Goal: Obtain resource: Obtain resource

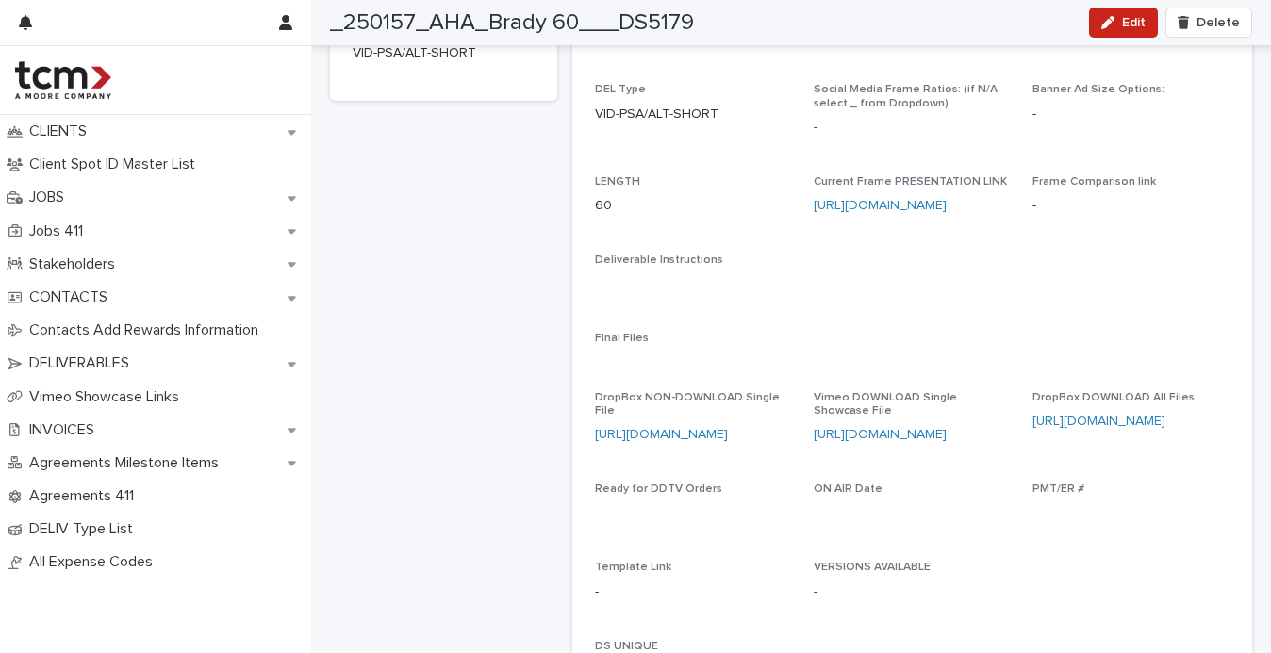
scroll to position [315, 0]
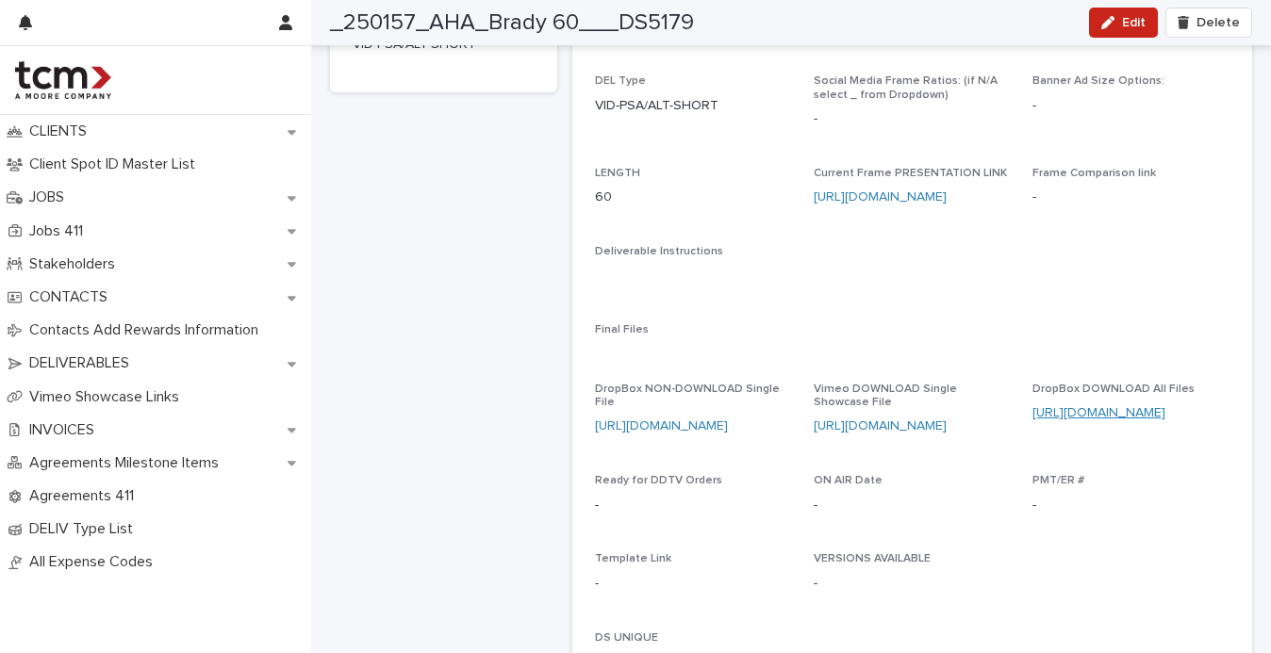
click at [1112, 411] on link "[URL][DOMAIN_NAME]" at bounding box center [1098, 412] width 133 height 13
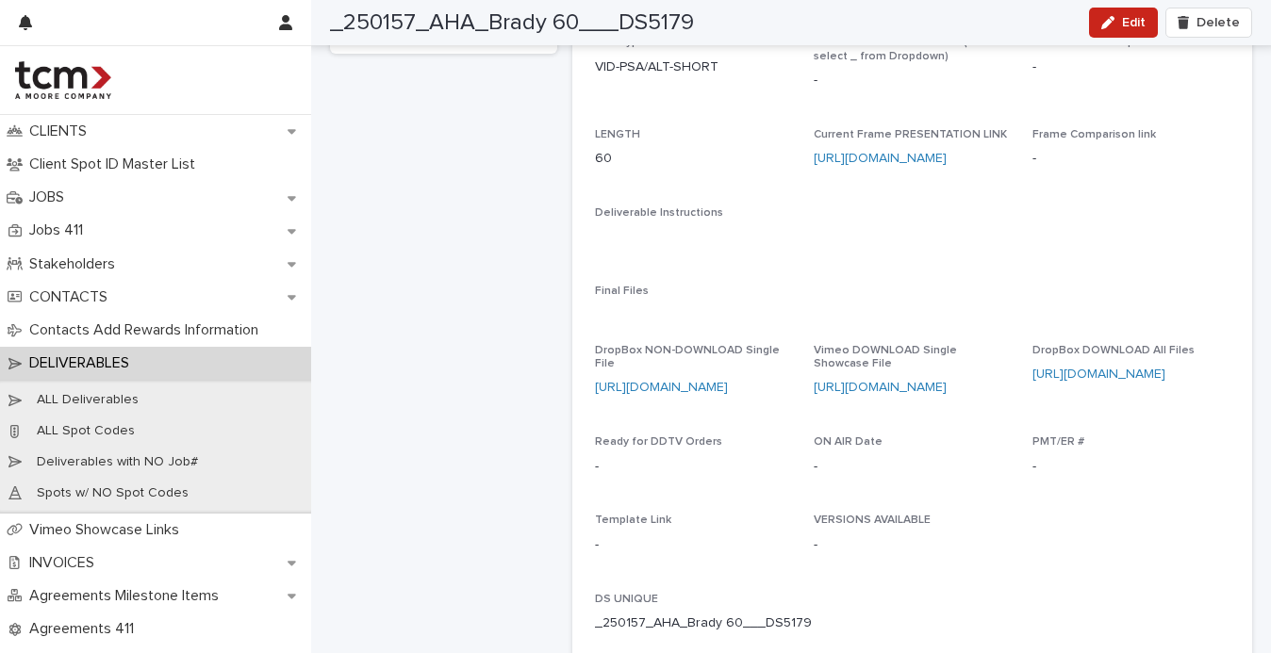
scroll to position [365, 0]
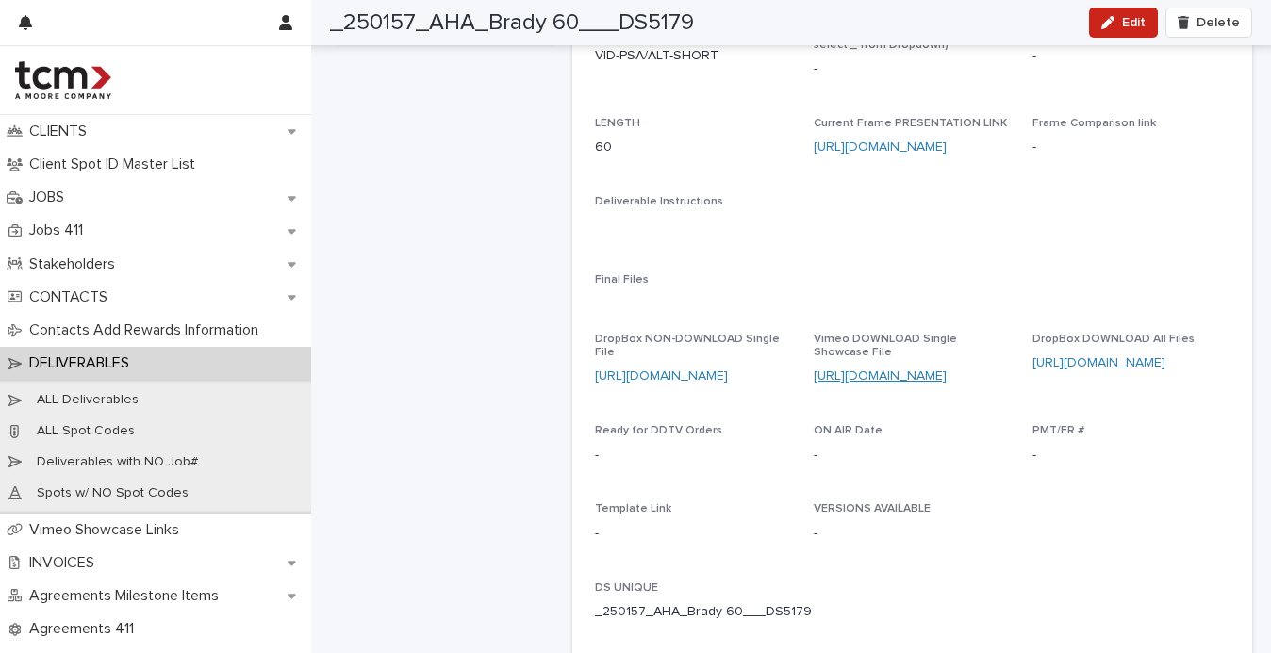
click at [882, 375] on link "https://vimeo.com/showcase/11512949/video/1109409968" at bounding box center [880, 376] width 133 height 13
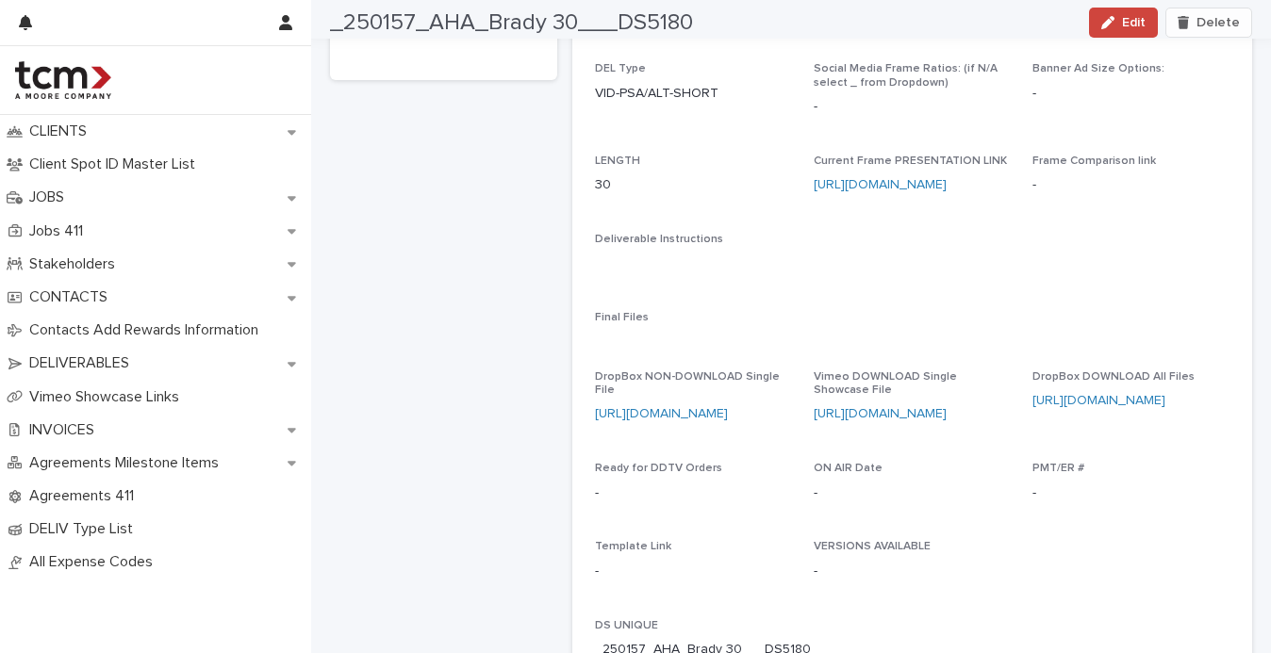
scroll to position [355, 0]
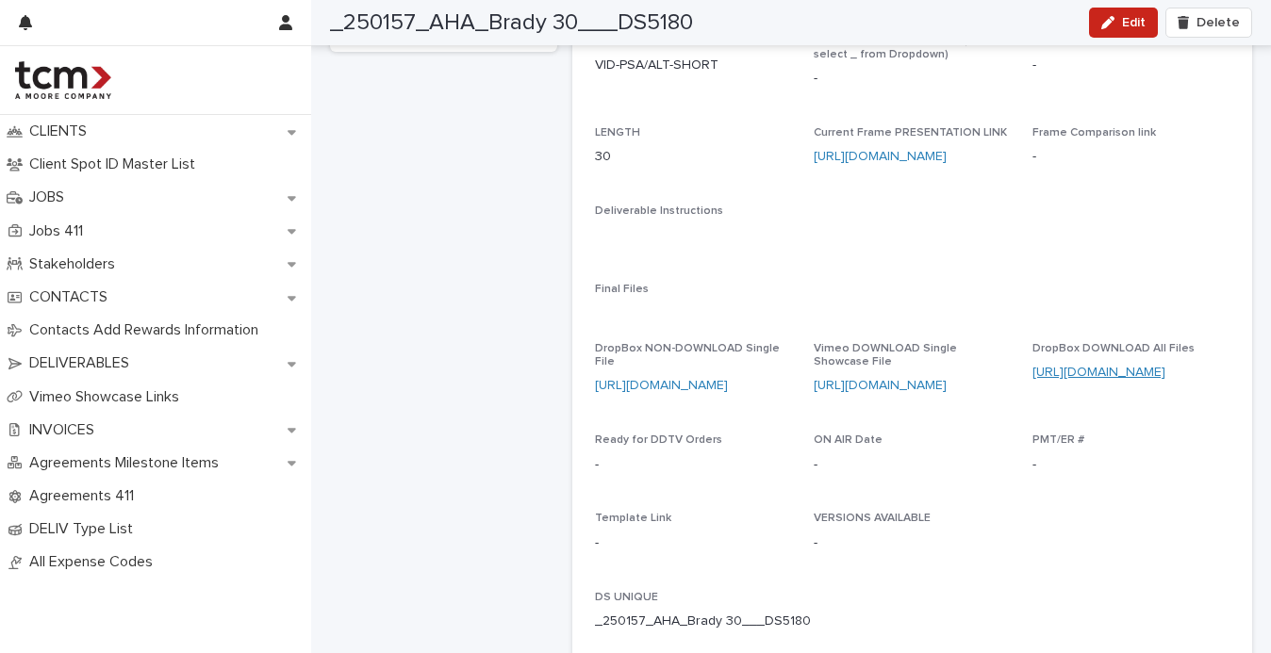
click at [1063, 371] on link "https://www.dropbox.com/scl/fo/c9a66pnxjxyj1dv2rc7re/AB0MrgzhN1uxSFEYVy0Ugh8?rl…" at bounding box center [1098, 372] width 133 height 13
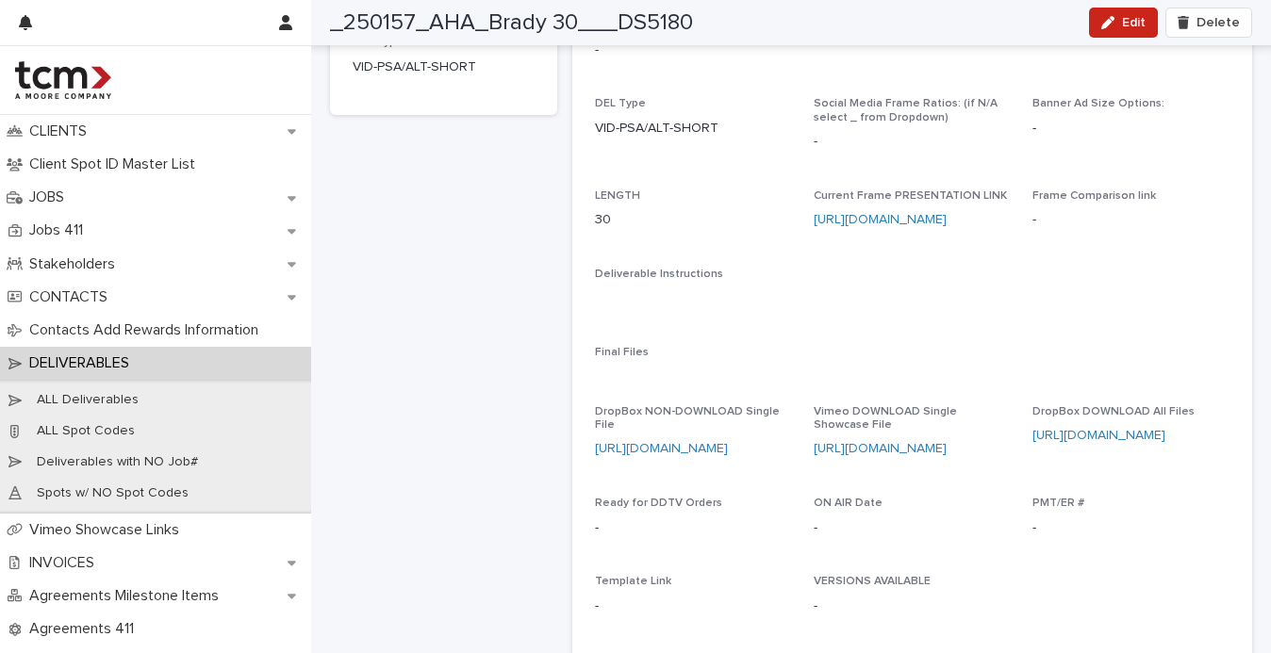
scroll to position [312, 0]
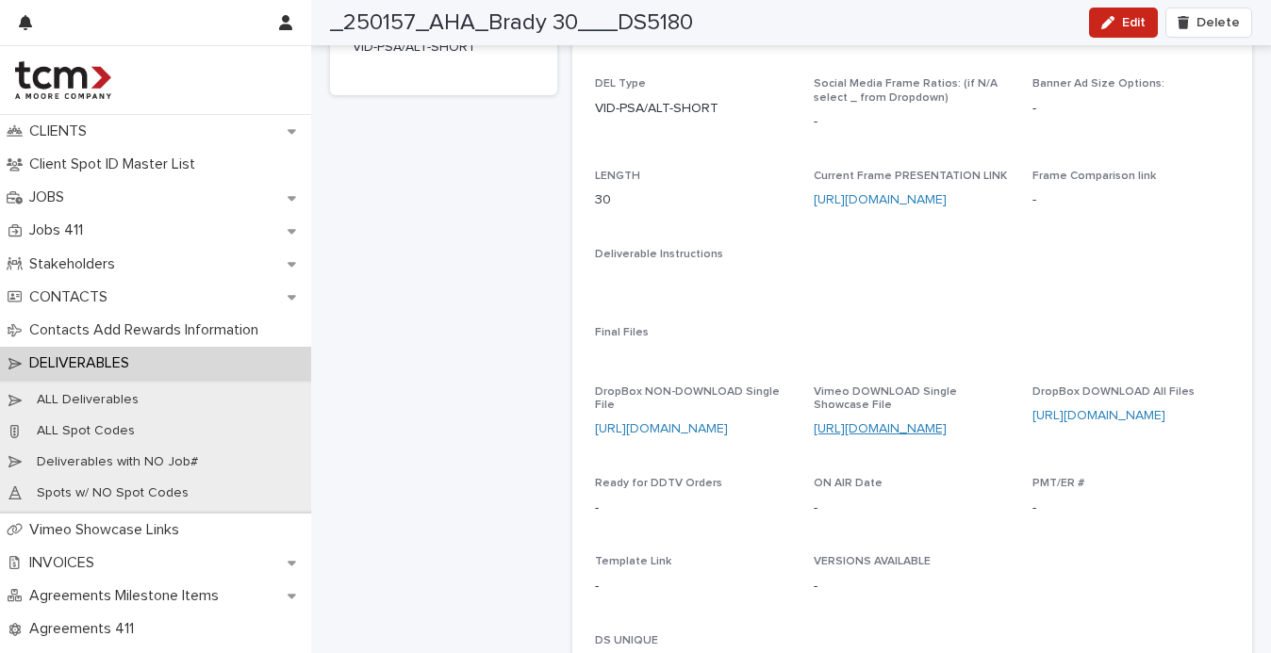
click at [880, 436] on link "https://vimeo.com/showcase/11512949/video/1109409747" at bounding box center [880, 428] width 133 height 13
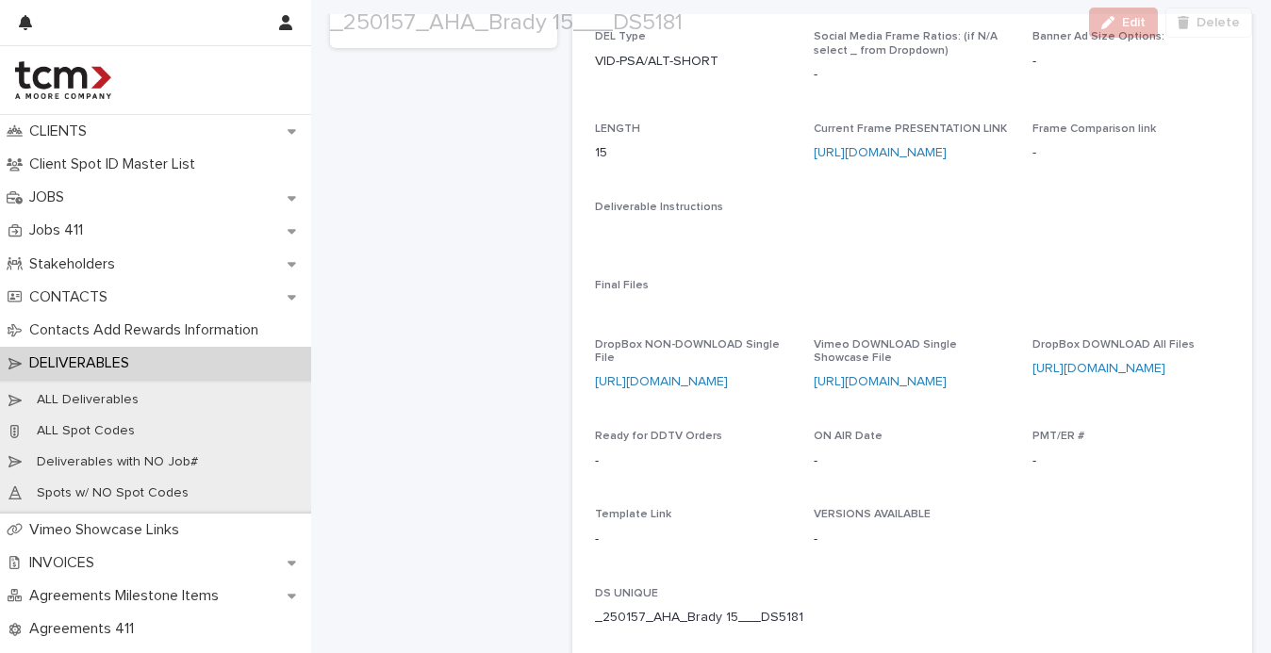
scroll to position [412, 0]
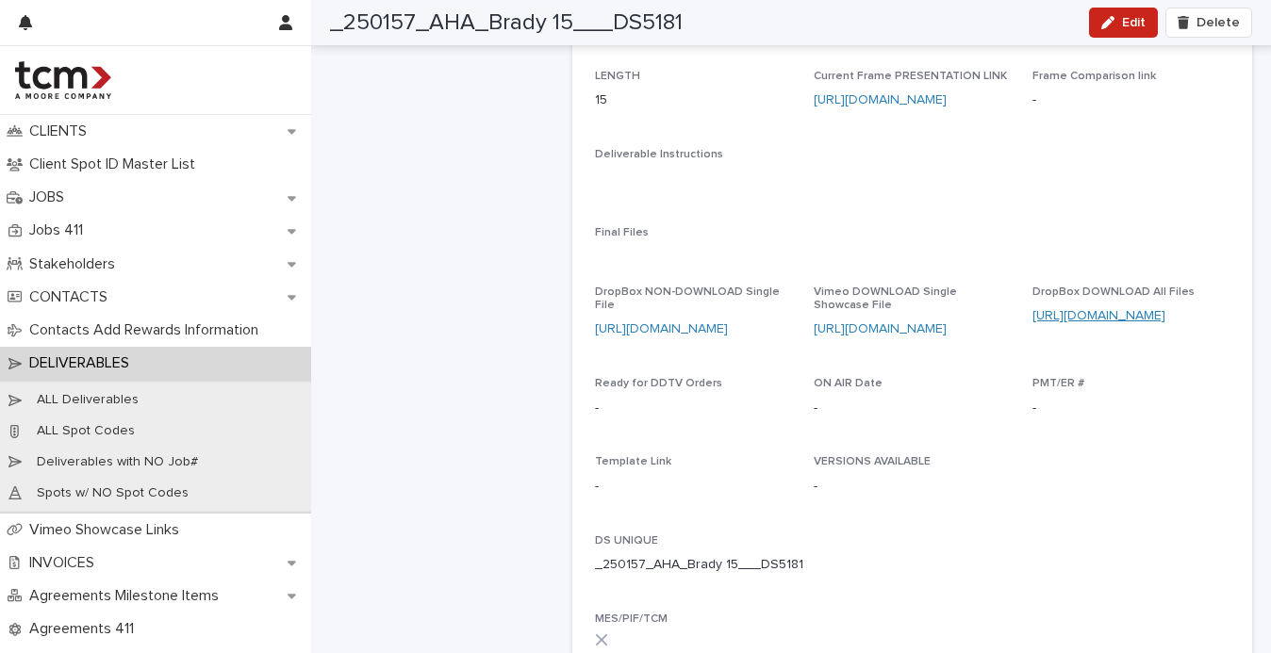
click at [1100, 319] on link "https://www.dropbox.com/scl/fo/r8plrswnfiyr0cpnk3y6x/ANCtYRM0vjpzn9rMw8z_zUM?rl…" at bounding box center [1098, 315] width 133 height 13
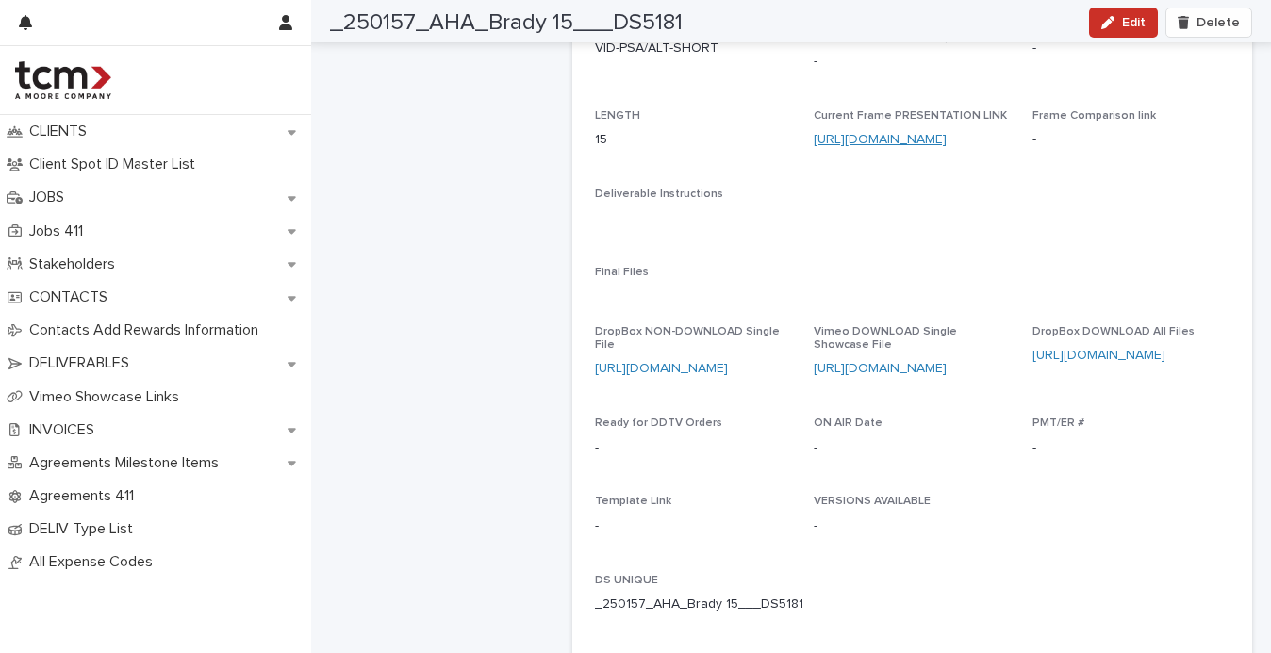
scroll to position [378, 0]
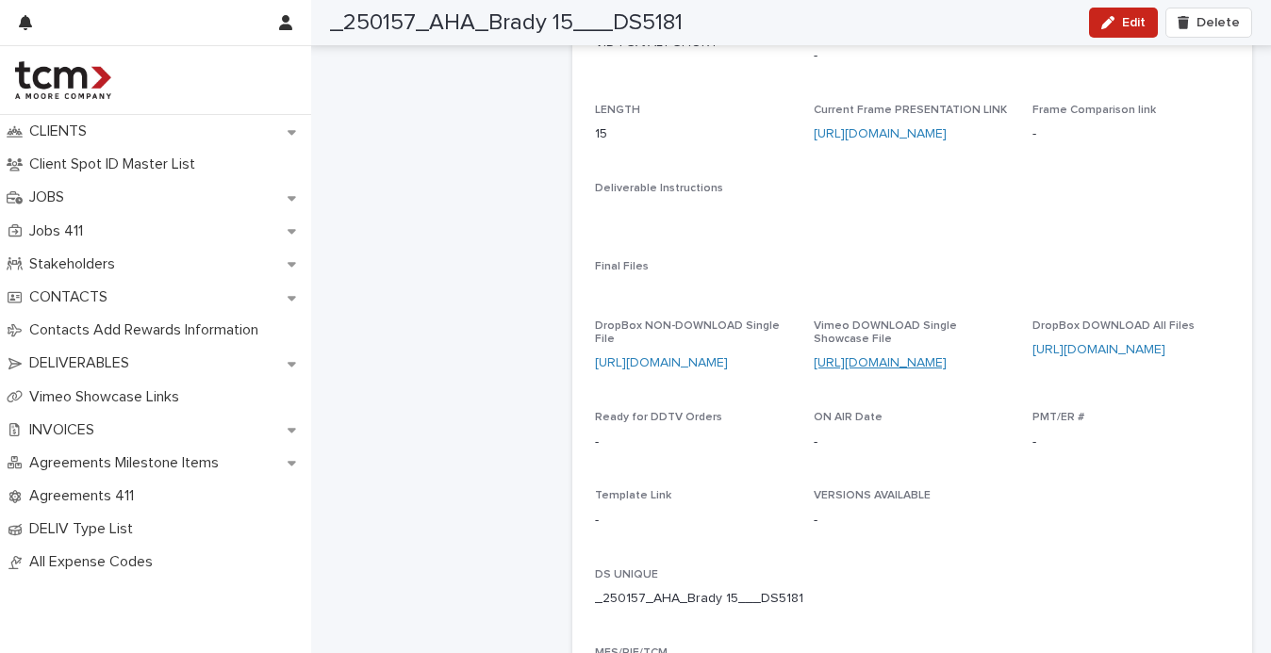
click at [871, 367] on link "https://vimeo.com/showcase/11512949/video/1109409137" at bounding box center [880, 362] width 133 height 13
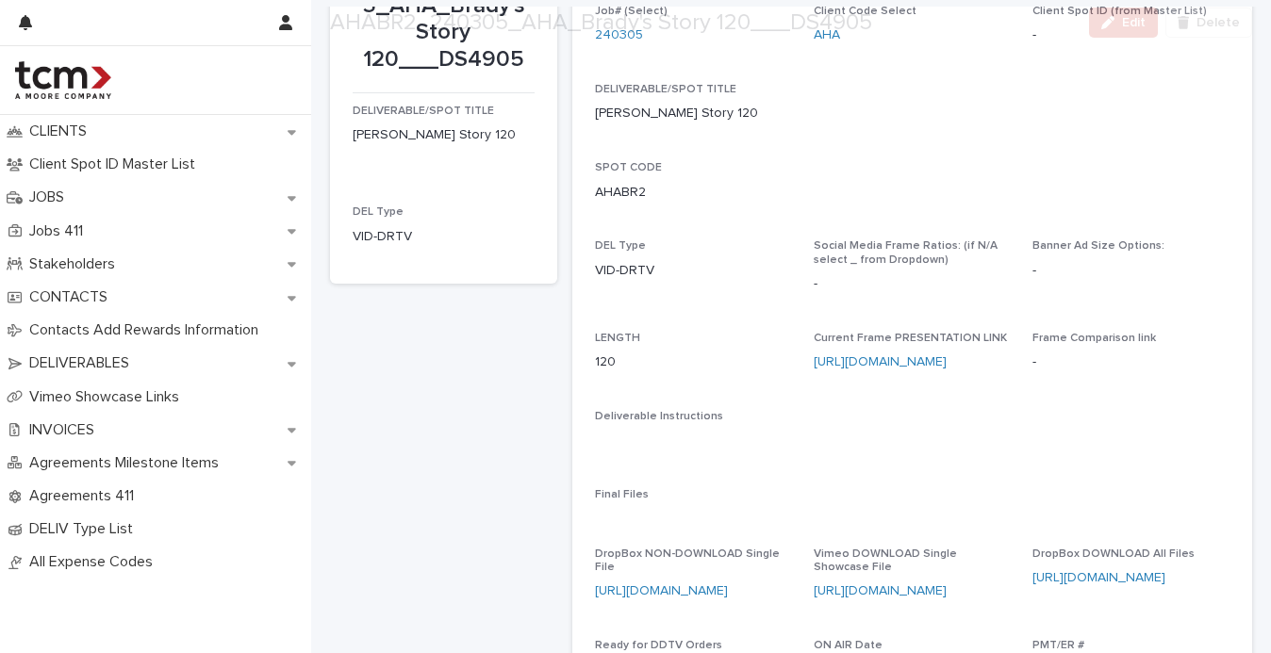
scroll to position [409, 0]
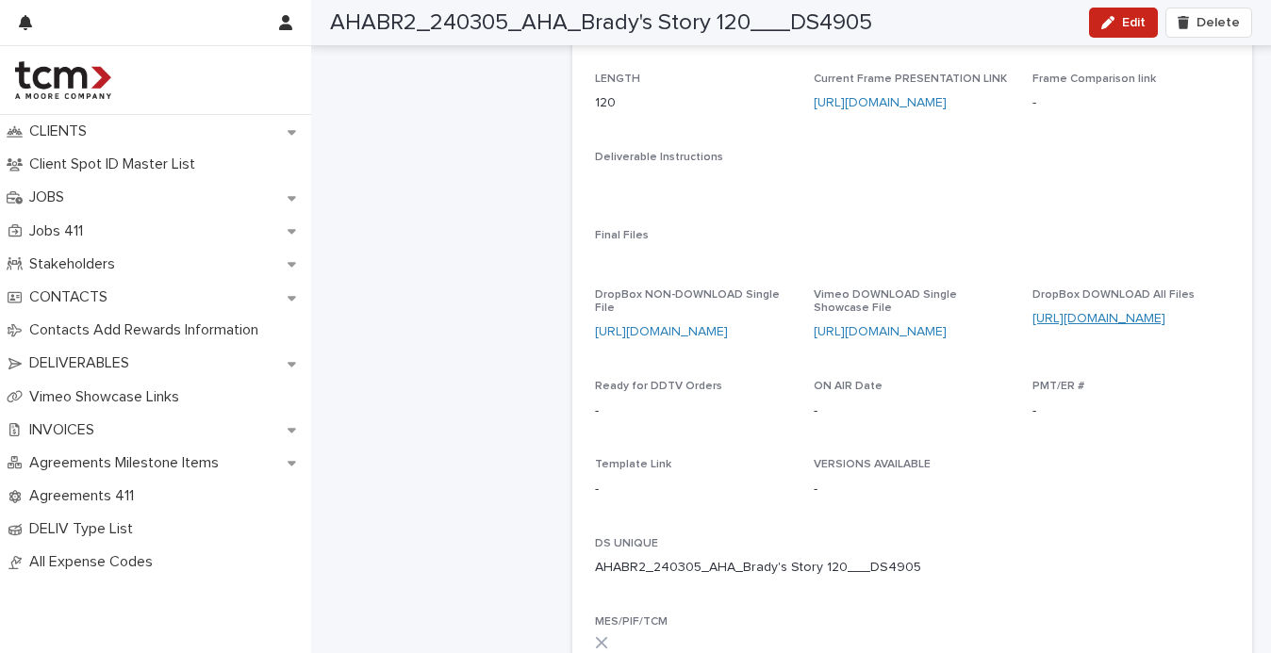
click at [1072, 318] on link "[URL][DOMAIN_NAME]" at bounding box center [1098, 318] width 133 height 13
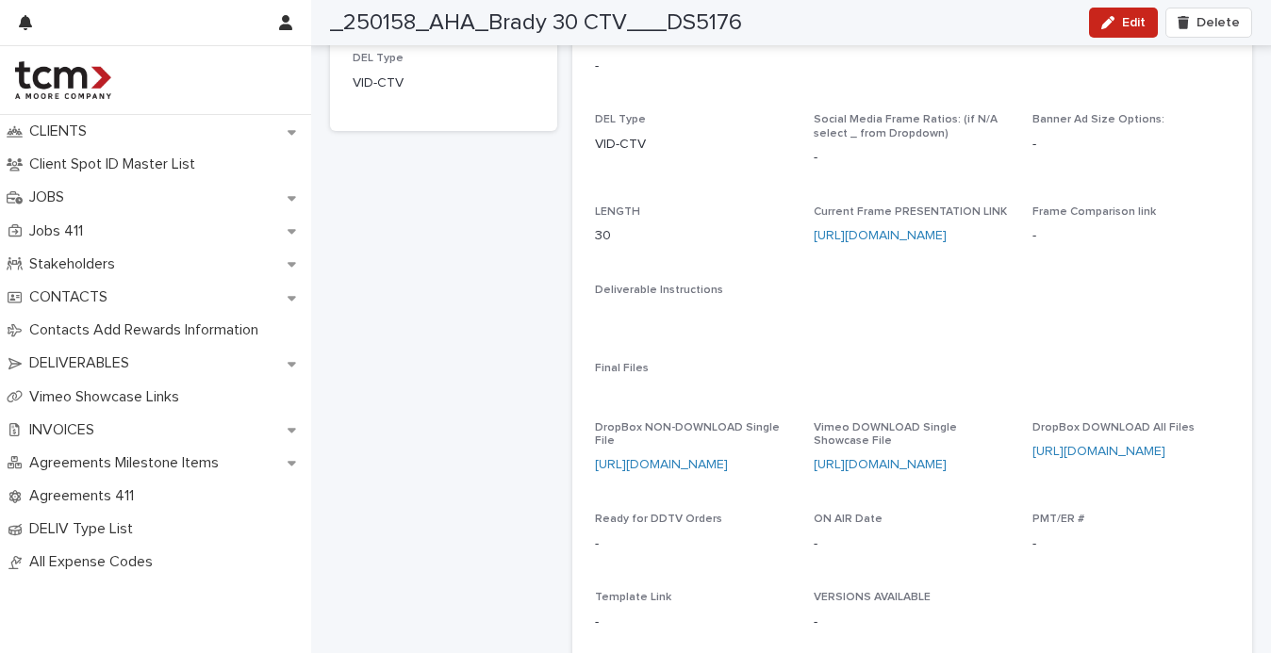
scroll to position [281, 0]
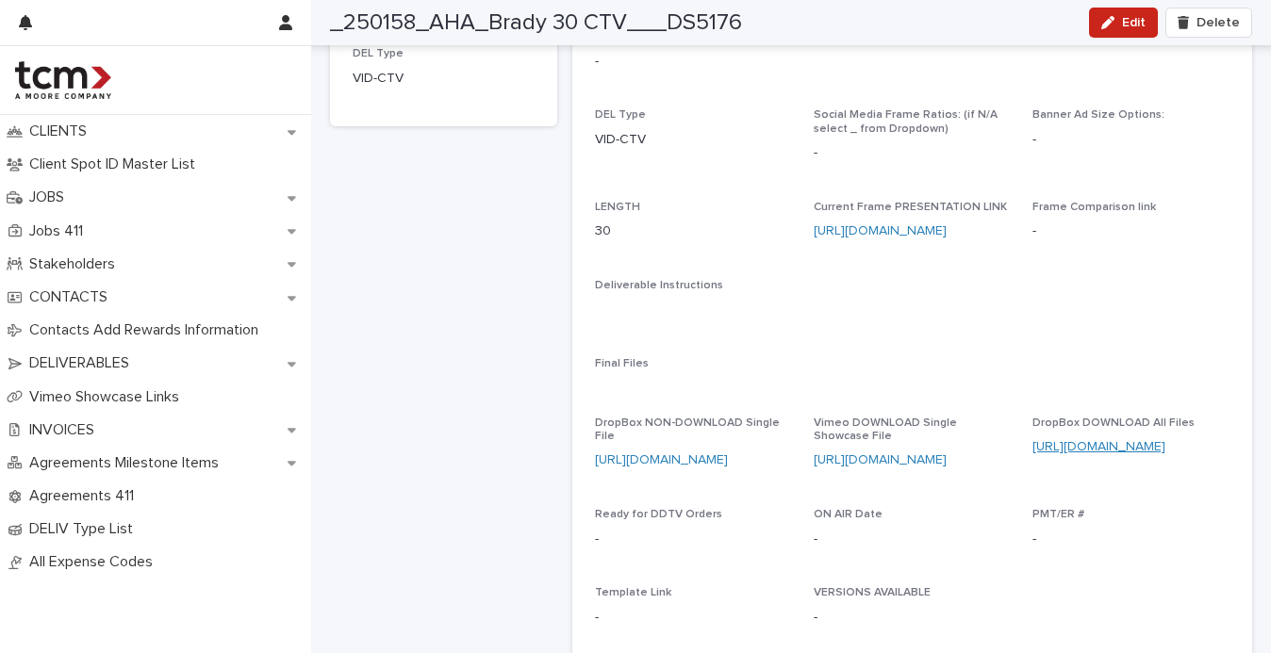
click at [1073, 443] on link "https://www.dropbox.com/scl/fo/jei99q9zm5qhwzlbki04c/APSlQCgthCA4FW-JMlkMCu0?rl…" at bounding box center [1098, 446] width 133 height 13
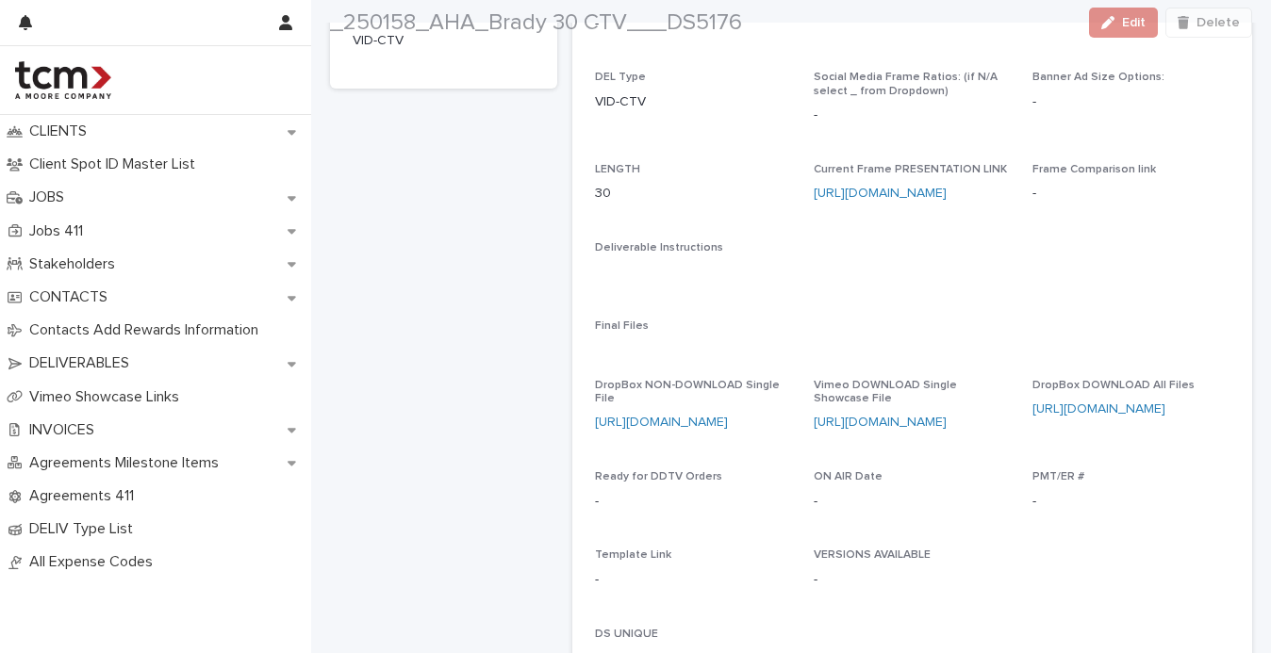
scroll to position [324, 0]
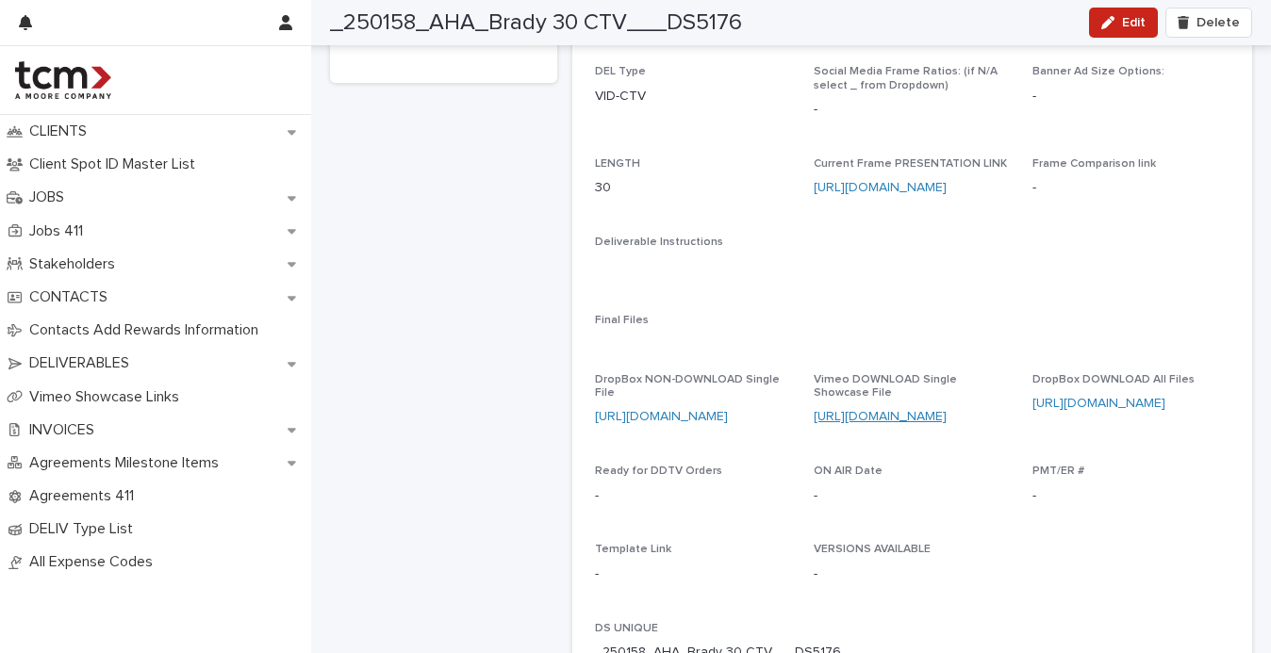
click at [893, 417] on link "https://vimeo.com/showcase/11512949/video/1109406493" at bounding box center [880, 416] width 133 height 13
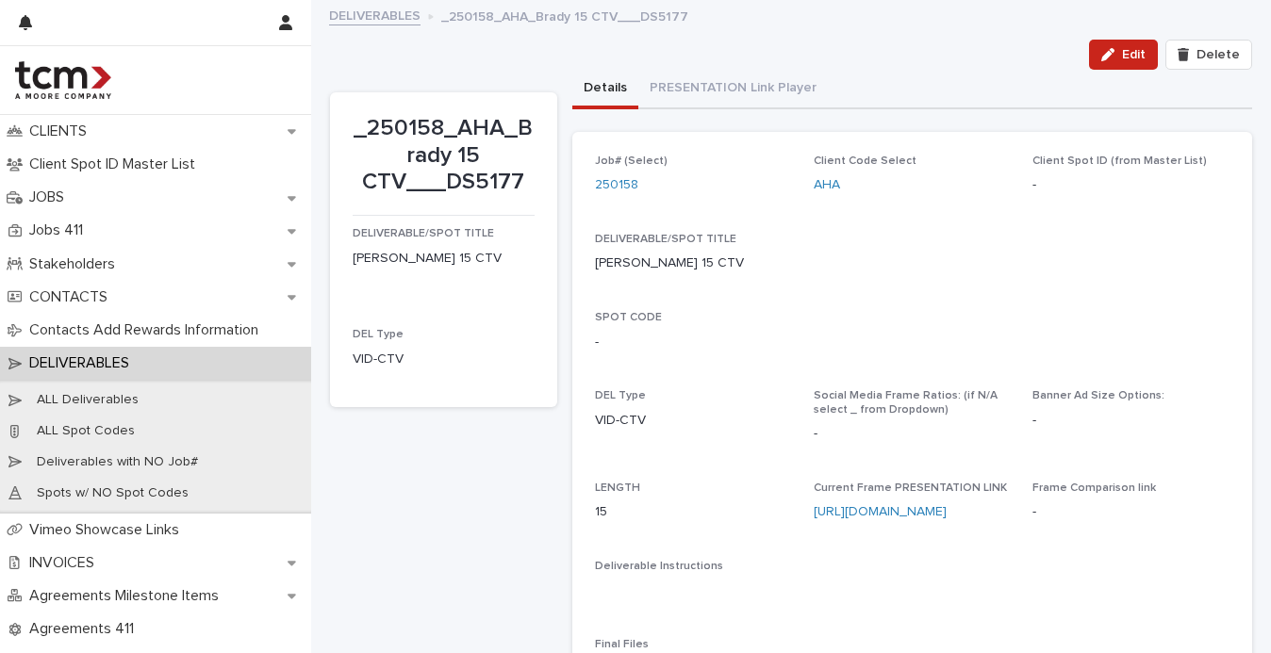
scroll to position [312, 0]
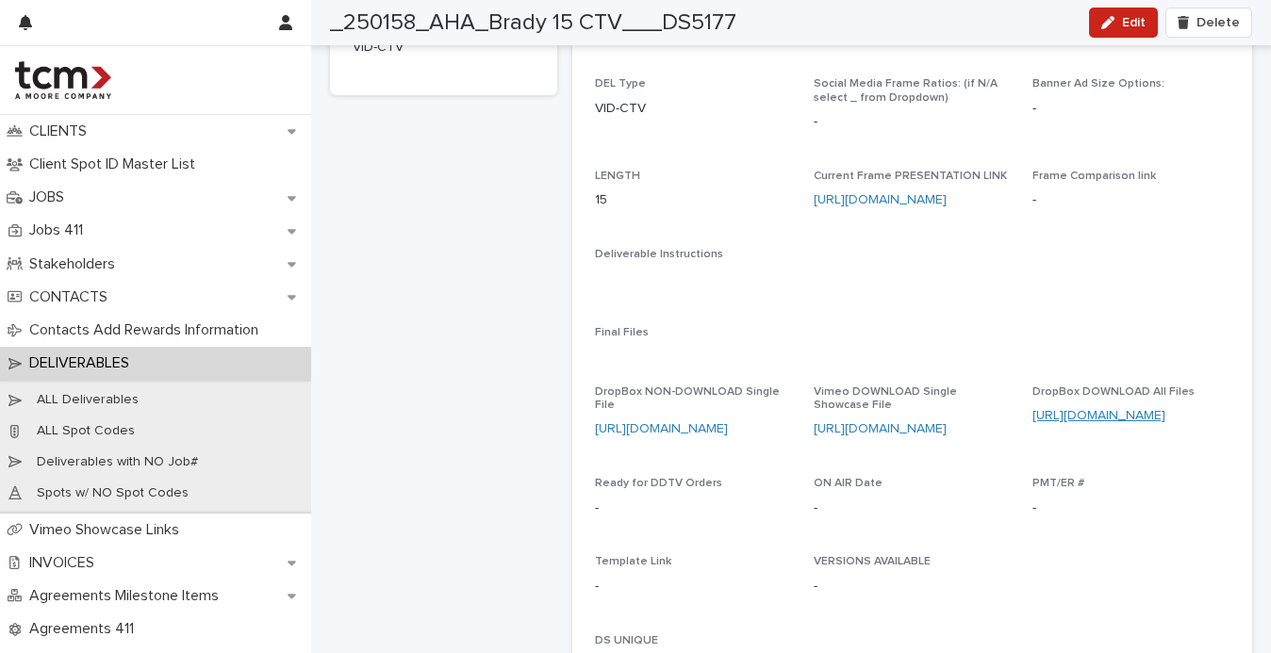
click at [1081, 413] on link "[URL][DOMAIN_NAME]" at bounding box center [1098, 415] width 133 height 13
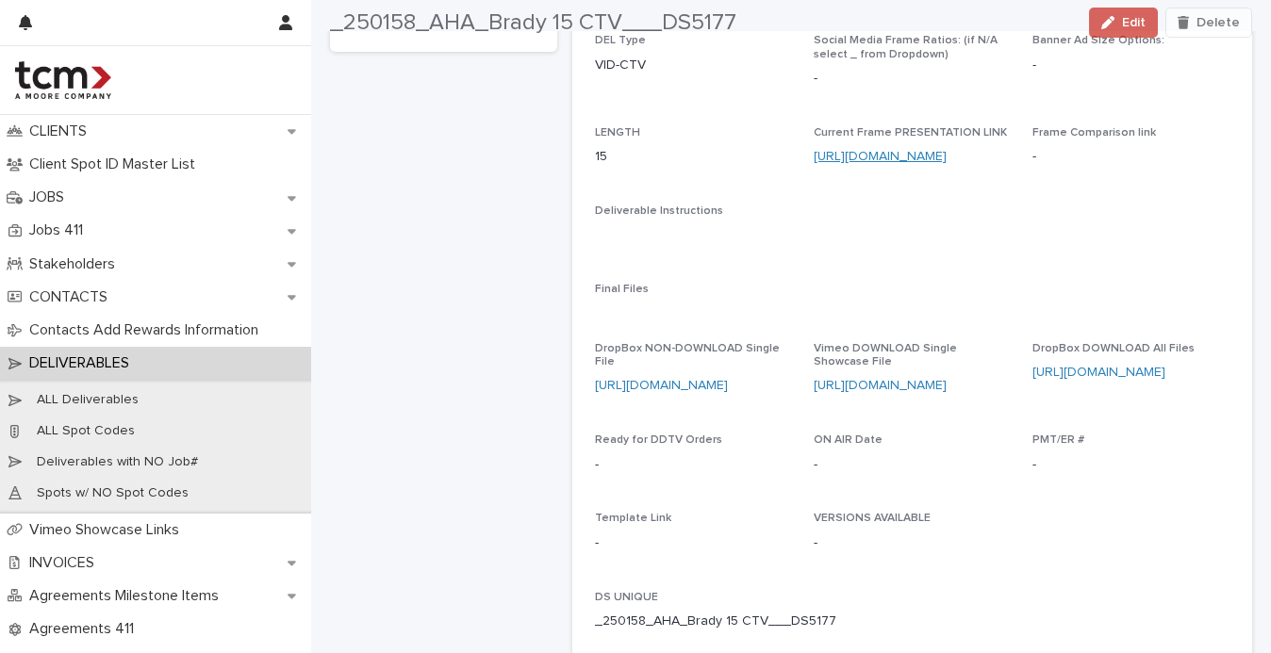
scroll to position [491, 0]
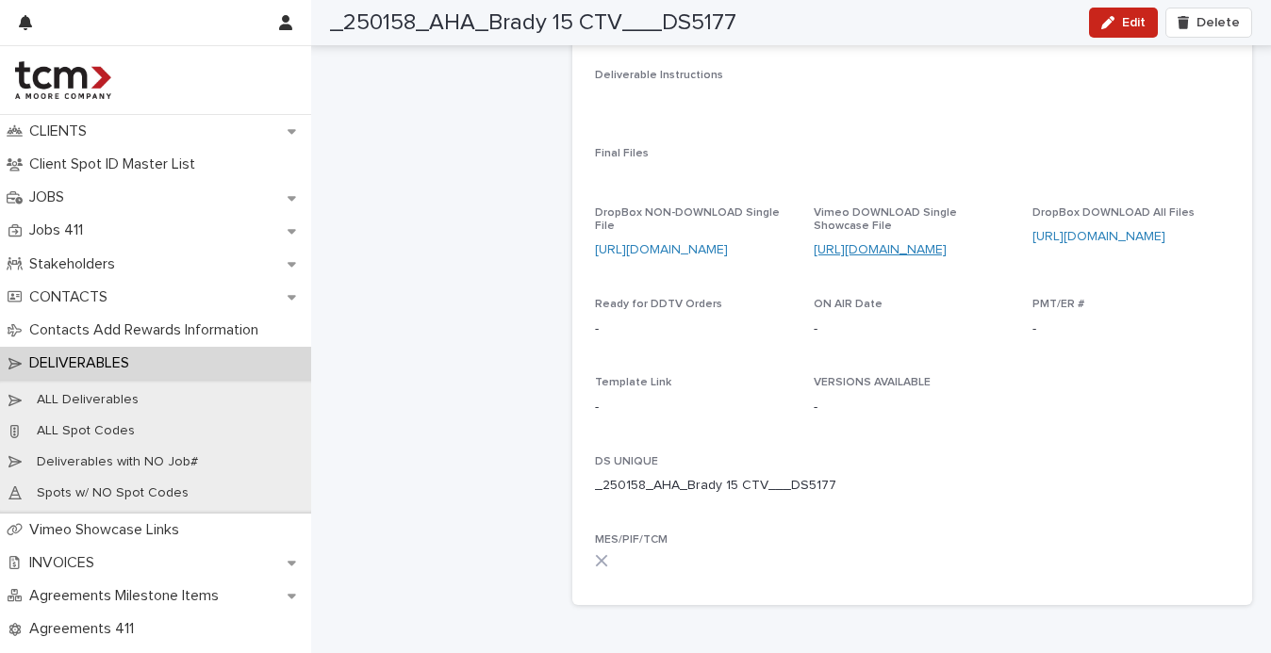
click at [930, 248] on link "[URL][DOMAIN_NAME]" at bounding box center [880, 249] width 133 height 13
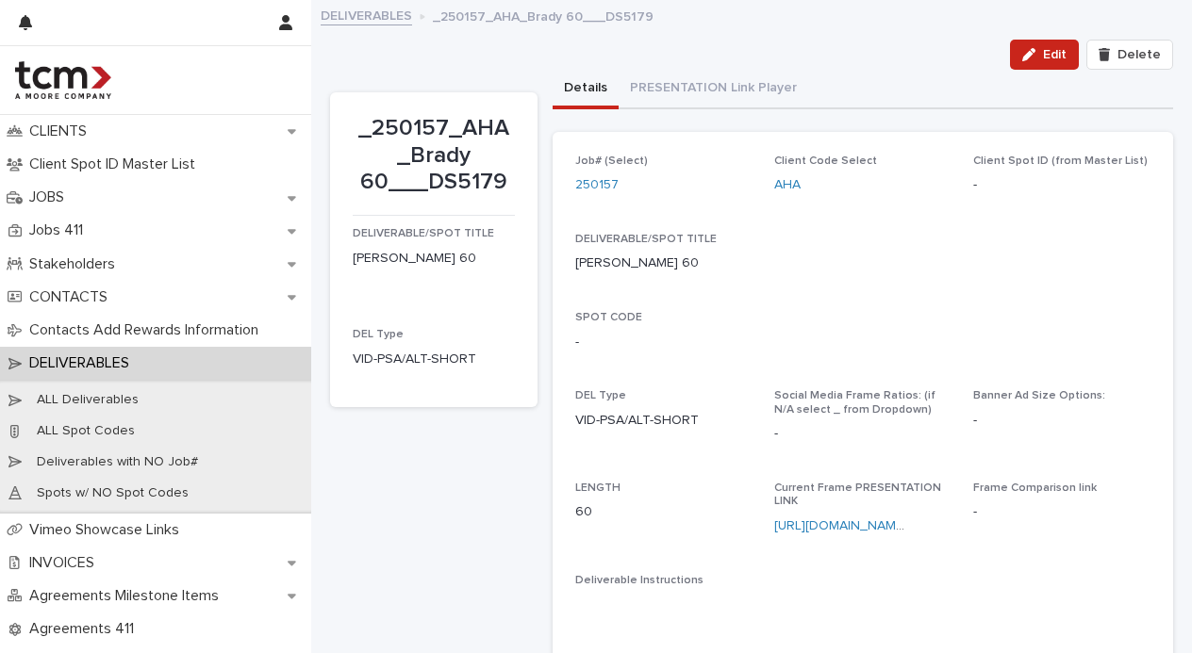
click at [1134, 289] on div "Job# (Select) 250157 Client Code Select AHA Client Spot ID (from Master List) -…" at bounding box center [863, 621] width 576 height 933
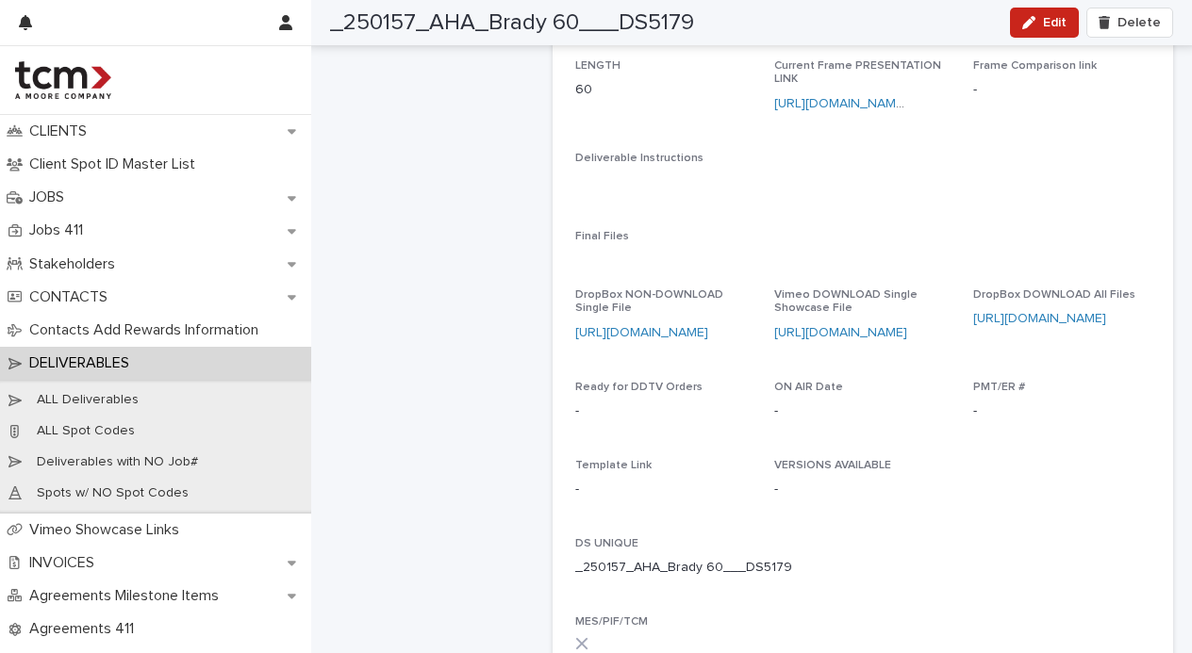
scroll to position [423, 0]
click at [1069, 321] on link "[URL][DOMAIN_NAME]" at bounding box center [1039, 317] width 133 height 13
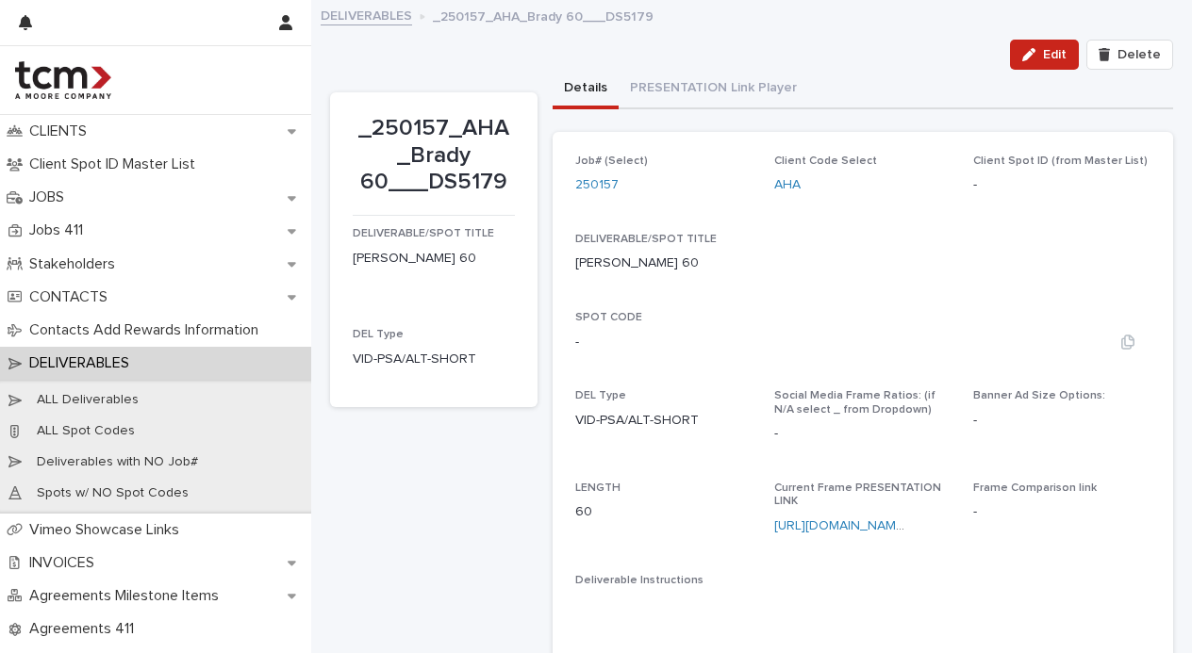
scroll to position [294, 0]
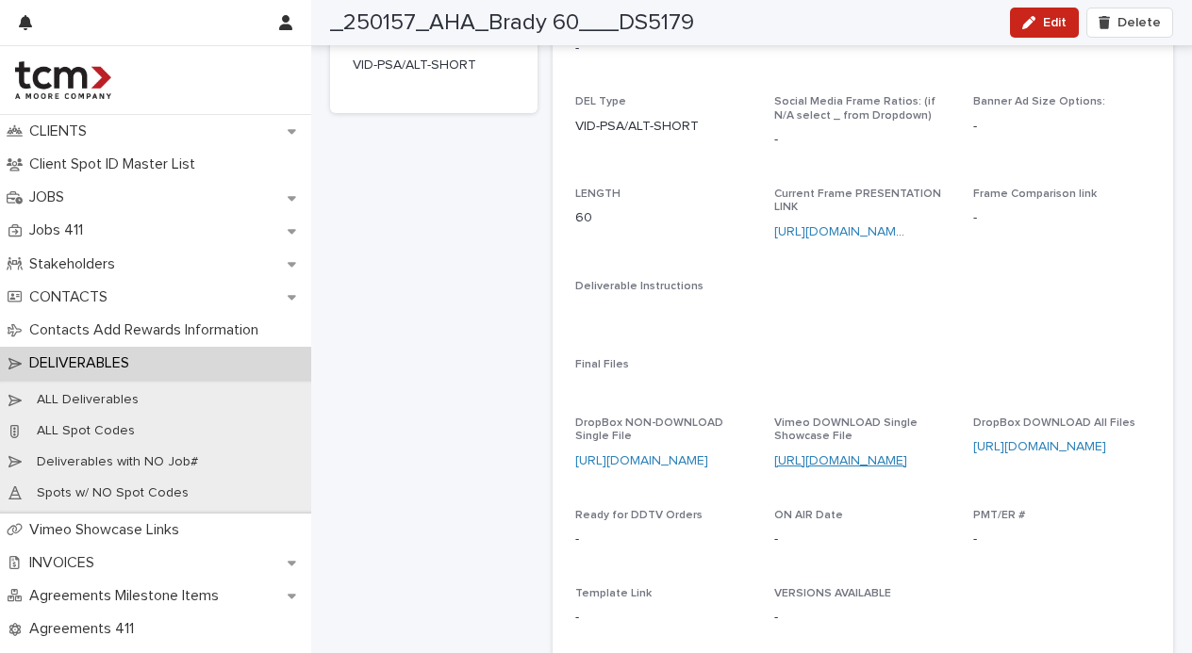
click at [836, 467] on link "https://vimeo.com/showcase/11512949/video/1109409968" at bounding box center [840, 460] width 133 height 13
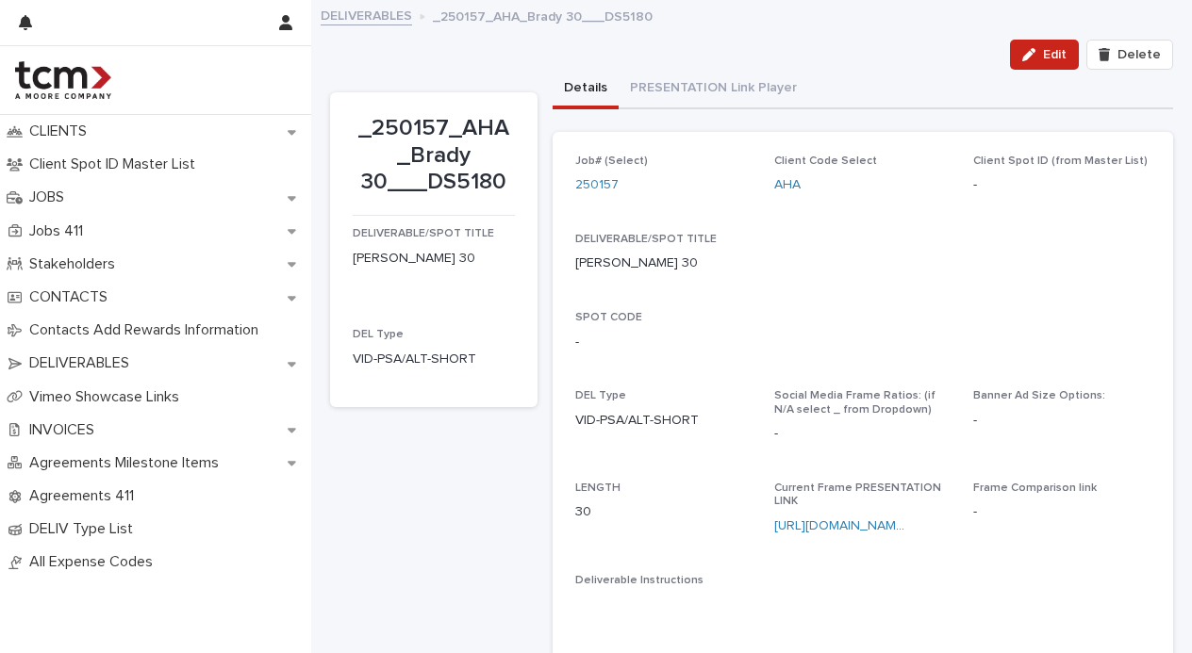
scroll to position [244, 0]
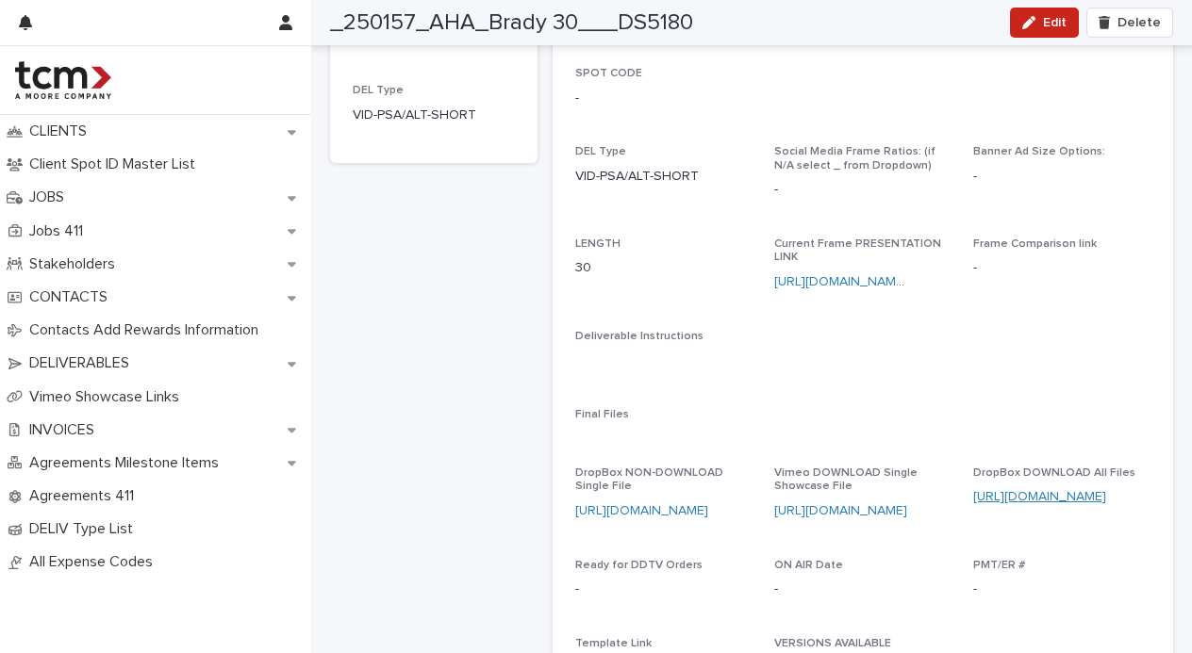
click at [1023, 499] on link "https://www.dropbox.com/scl/fo/c9a66pnxjxyj1dv2rc7re/AB0MrgzhN1uxSFEYVy0Ugh8?rl…" at bounding box center [1039, 496] width 133 height 13
